Goal: Check status: Check status

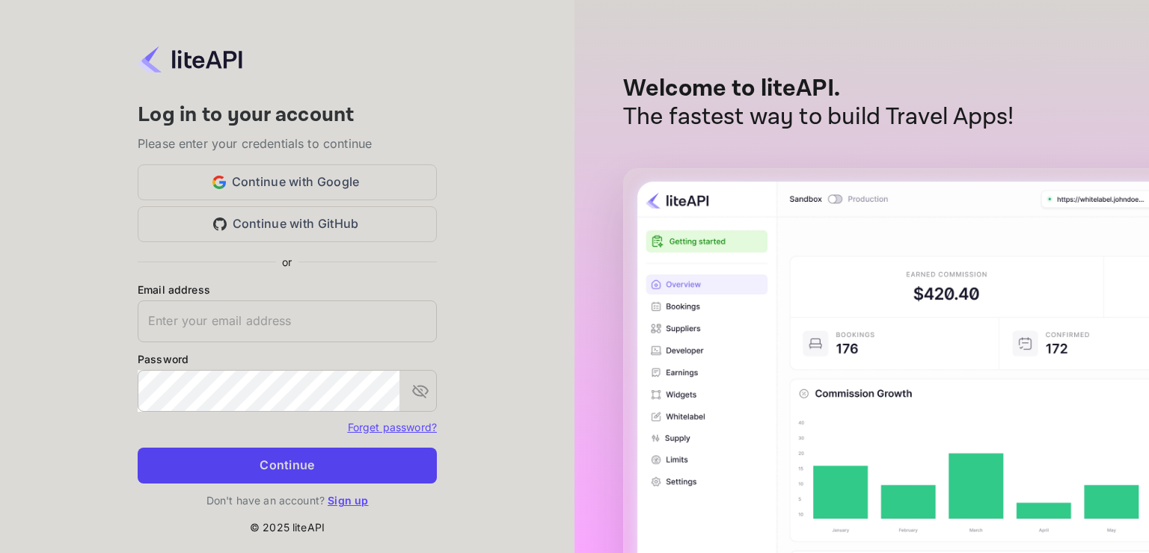
type input "[EMAIL_ADDRESS][DOMAIN_NAME]"
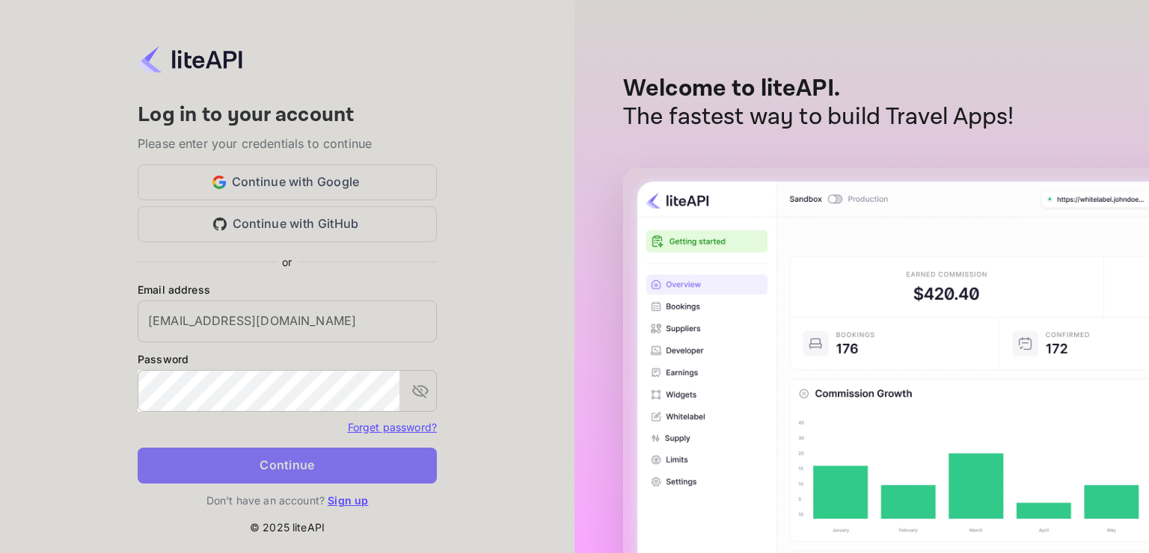
click at [305, 460] on button "Continue" at bounding box center [287, 466] width 299 height 36
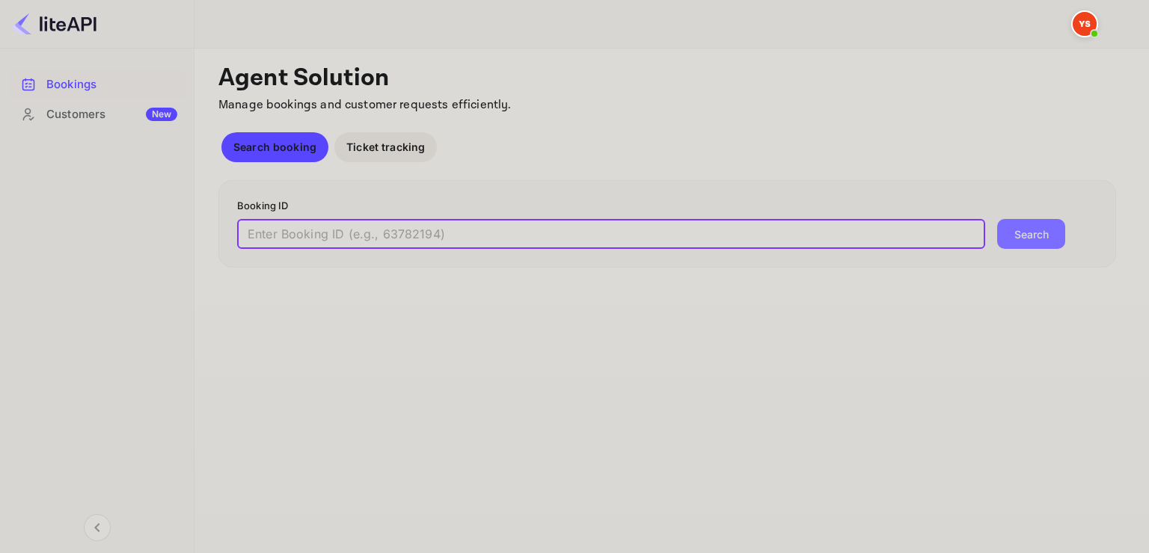
click at [321, 236] on input "text" at bounding box center [611, 234] width 748 height 30
paste input "8402929"
type input "8402929"
click at [997, 219] on button "Search" at bounding box center [1031, 234] width 68 height 30
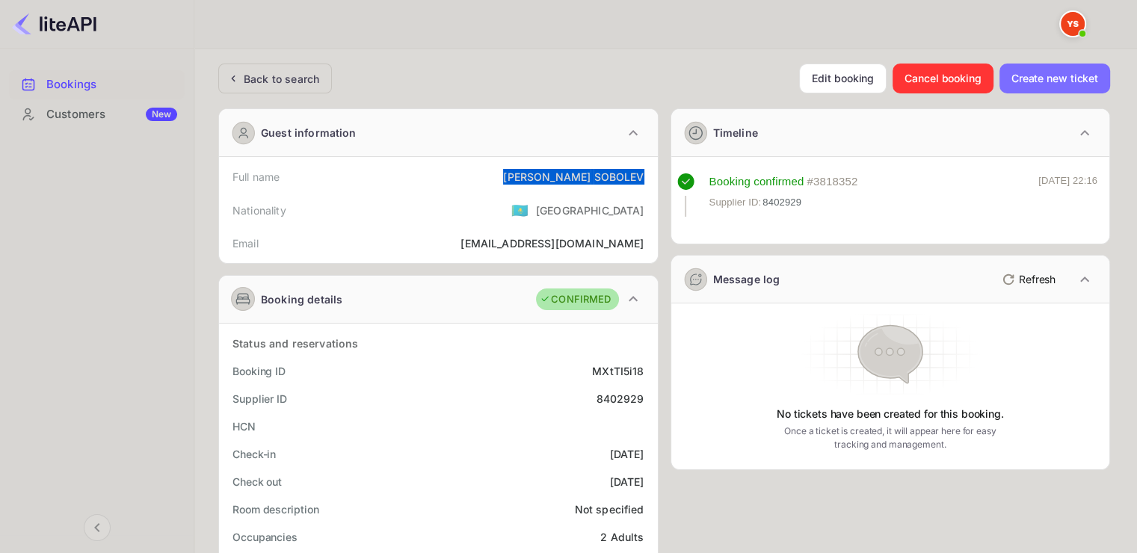
drag, startPoint x: 526, startPoint y: 176, endPoint x: 645, endPoint y: 173, distance: 118.9
click at [645, 173] on div "Full name [PERSON_NAME]" at bounding box center [438, 177] width 427 height 28
copy div "[PERSON_NAME]"
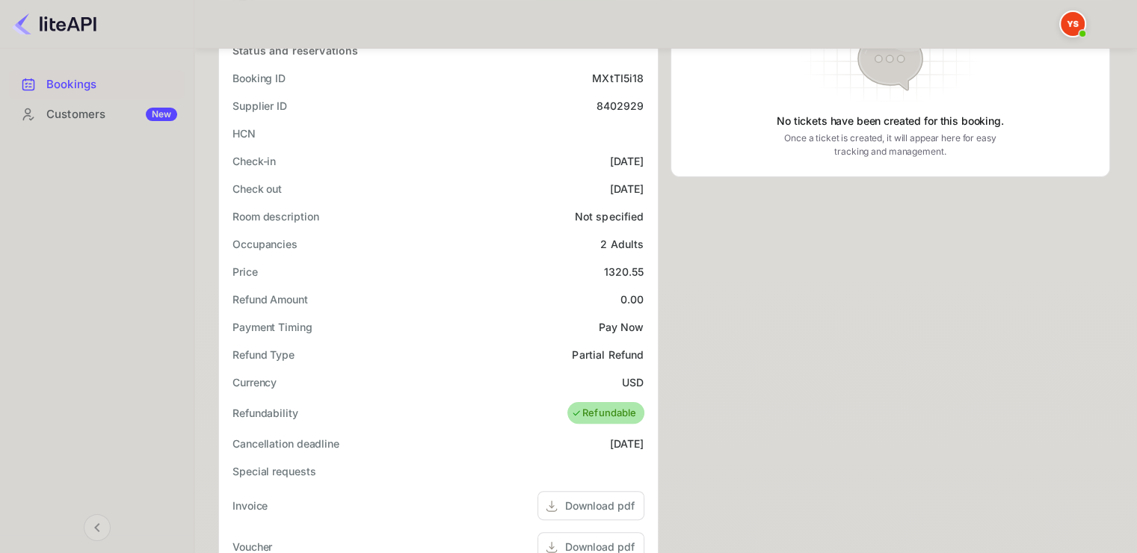
scroll to position [299, 0]
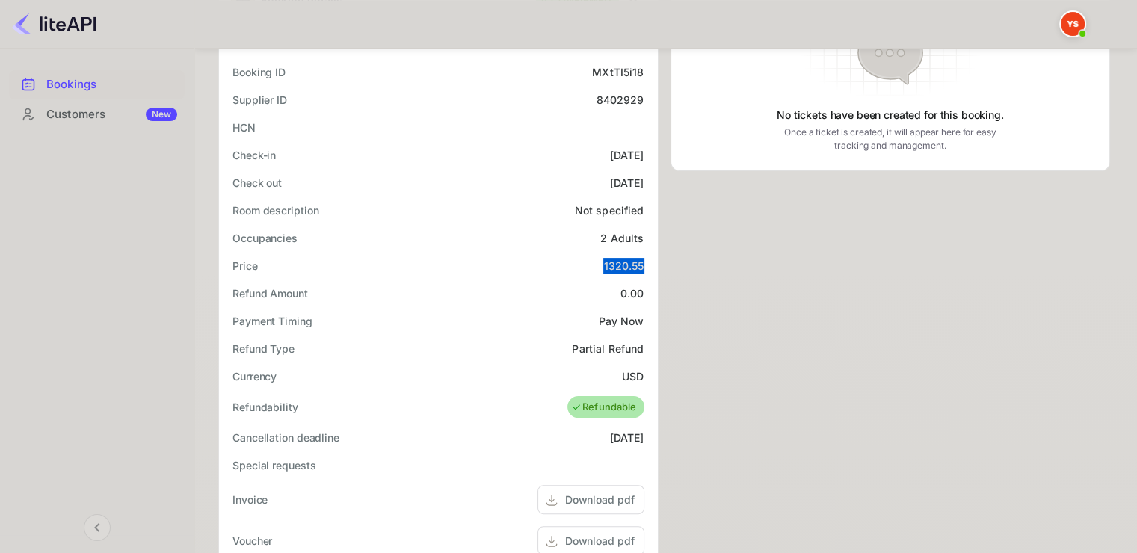
drag, startPoint x: 604, startPoint y: 263, endPoint x: 648, endPoint y: 262, distance: 44.1
